Goal: Information Seeking & Learning: Learn about a topic

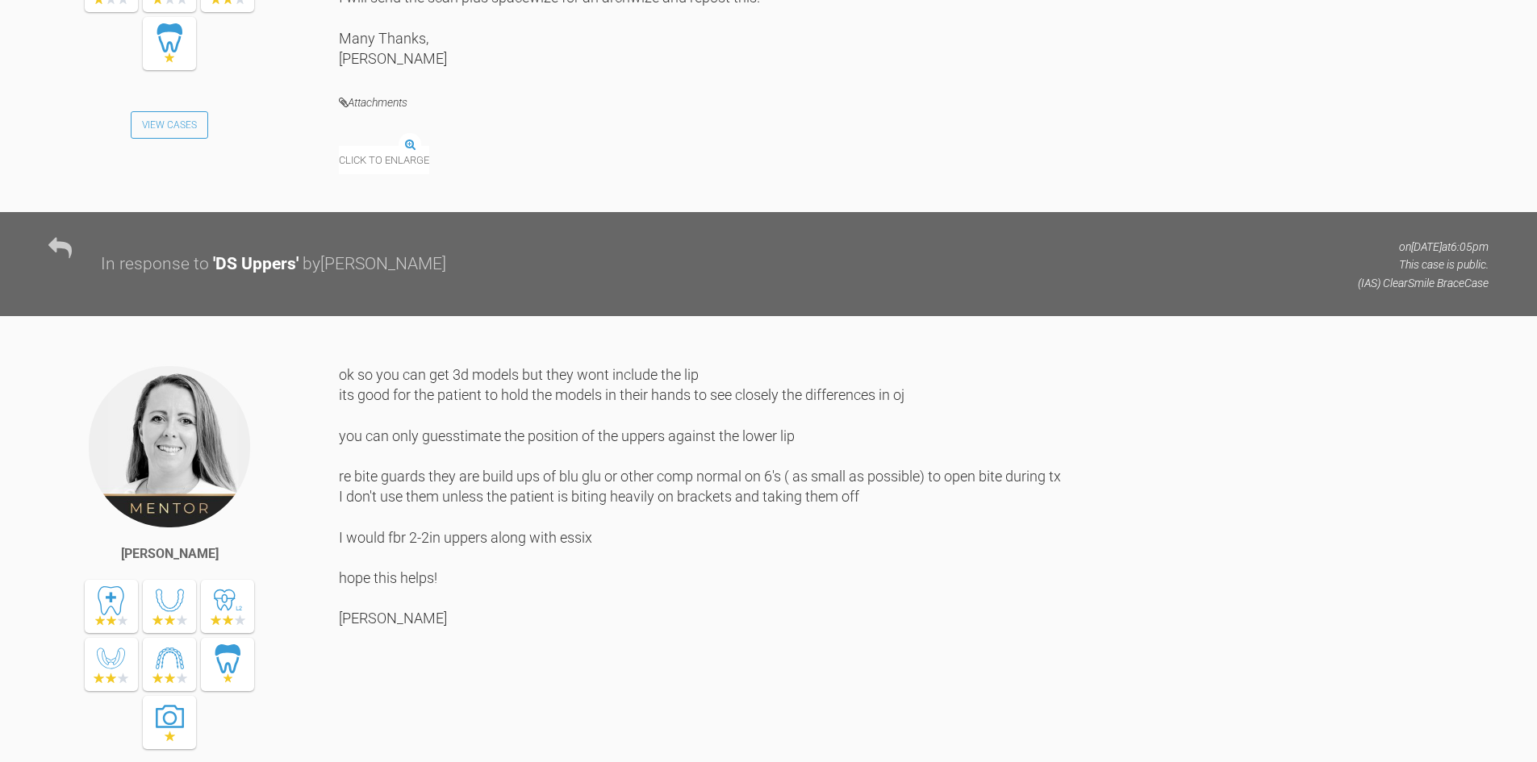
scroll to position [2979, 0]
click at [339, 147] on img at bounding box center [339, 147] width 0 height 0
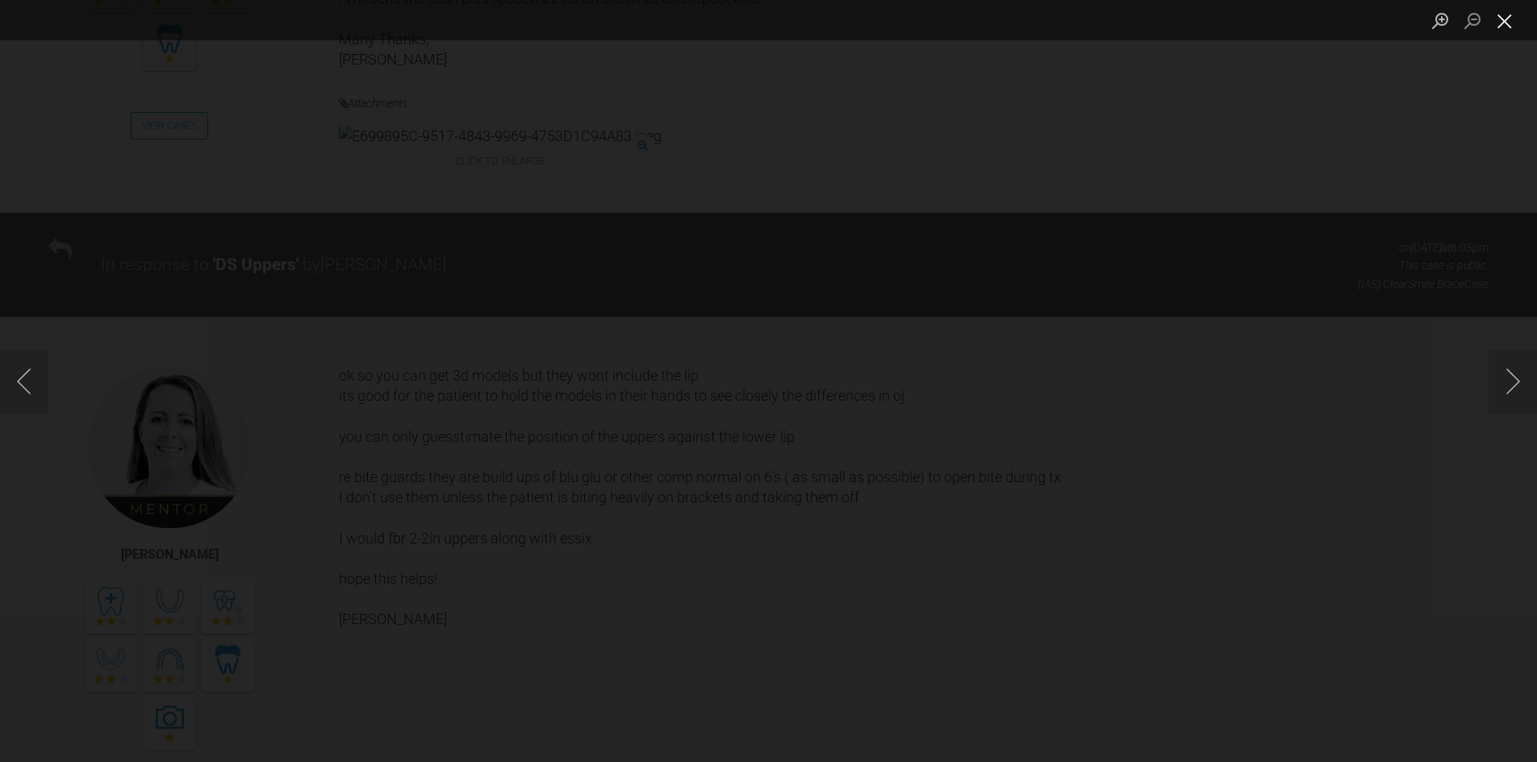
click at [1513, 18] on button "Close lightbox" at bounding box center [1505, 20] width 32 height 28
